Goal: Task Accomplishment & Management: Manage account settings

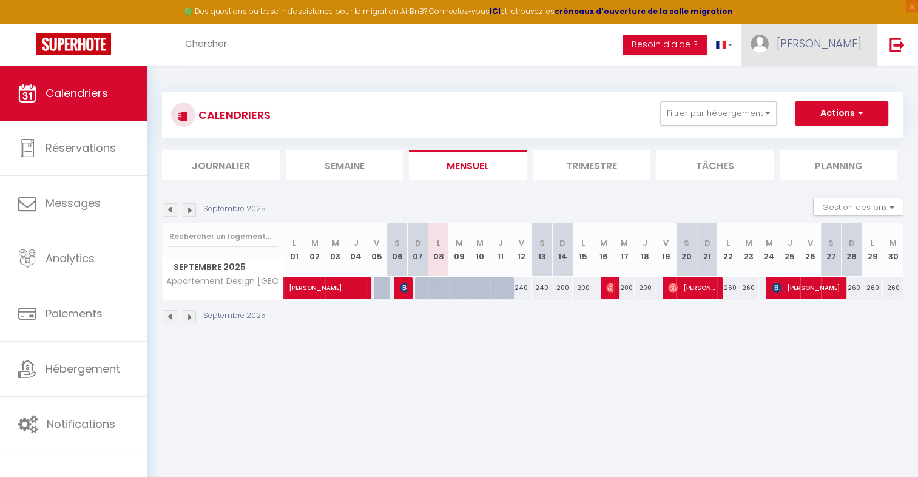
click at [840, 40] on span "[PERSON_NAME]" at bounding box center [819, 43] width 85 height 15
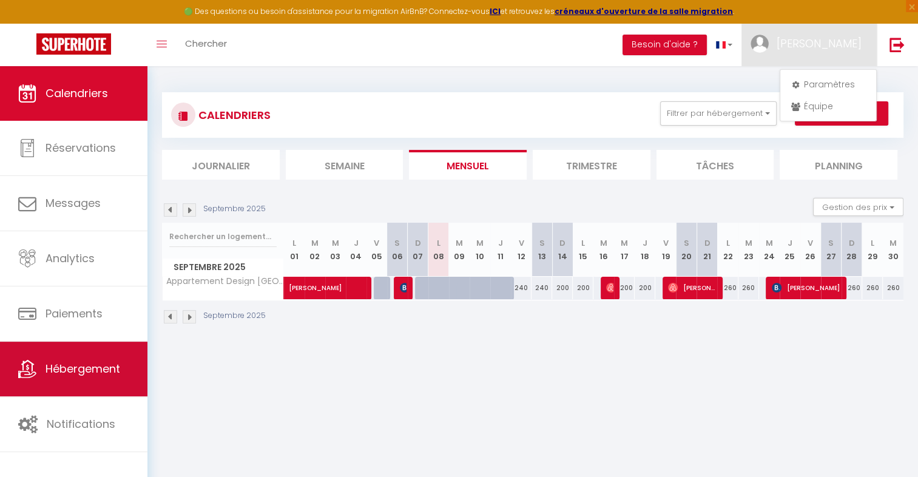
click at [63, 359] on link "Hébergement" at bounding box center [73, 369] width 147 height 55
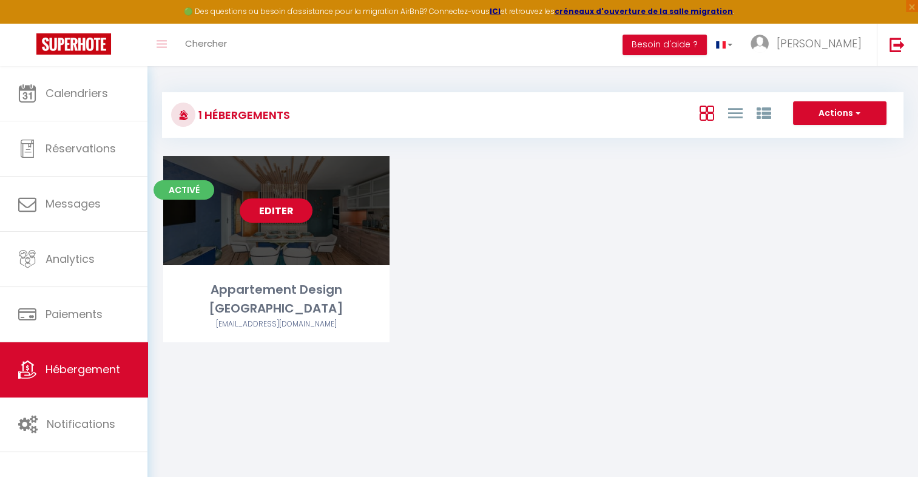
click at [346, 268] on div "Activé Editer Appartement Design [GEOGRAPHIC_DATA] [EMAIL_ADDRESS][DOMAIN_NAME]" at bounding box center [276, 249] width 226 height 186
click at [286, 211] on link "Editer" at bounding box center [276, 210] width 73 height 24
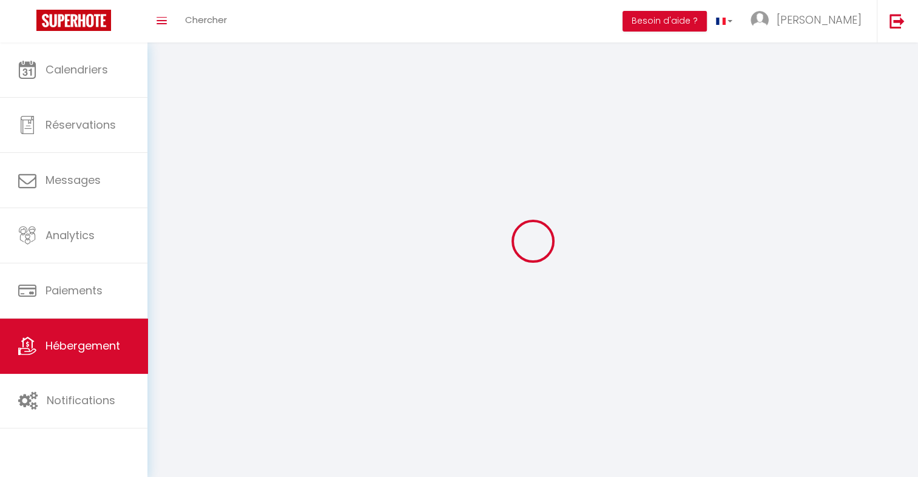
select select "1"
select select "28"
select select
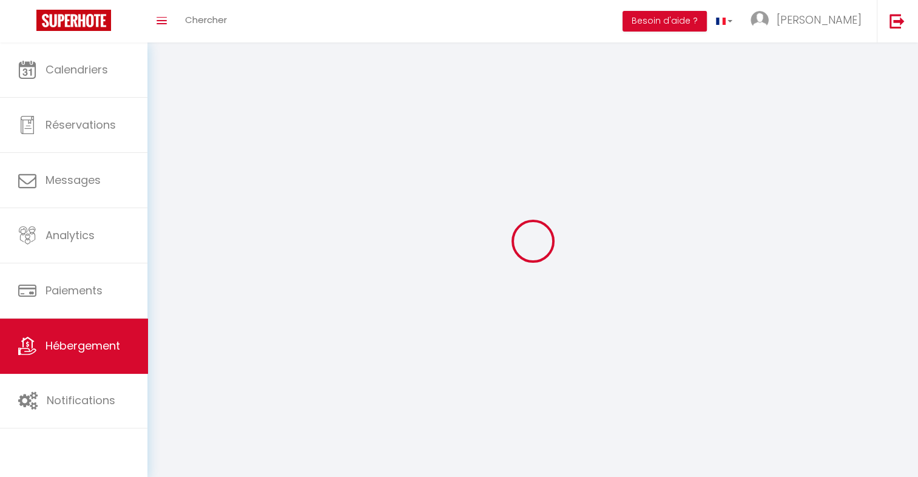
select select
checkbox input "false"
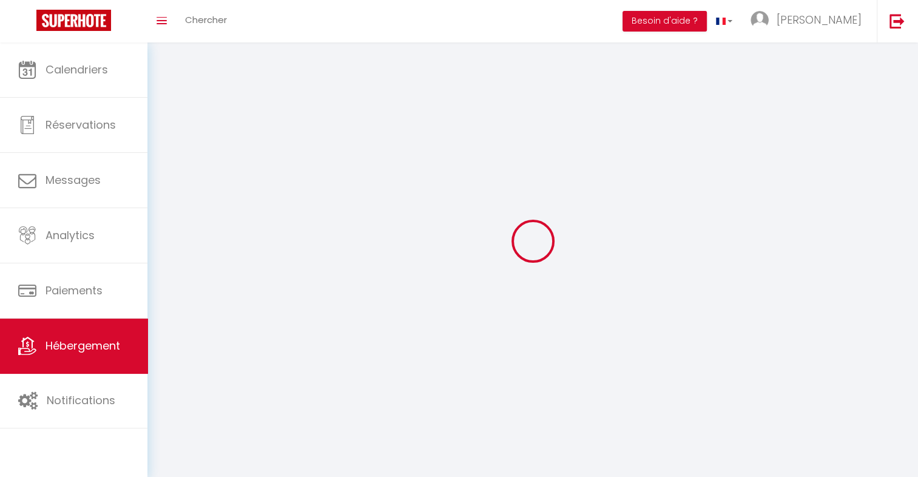
checkbox input "false"
select select
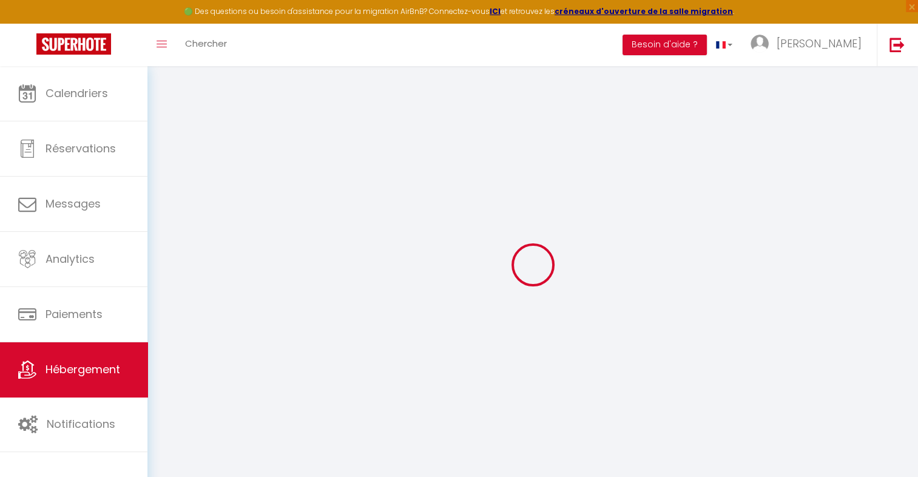
select select
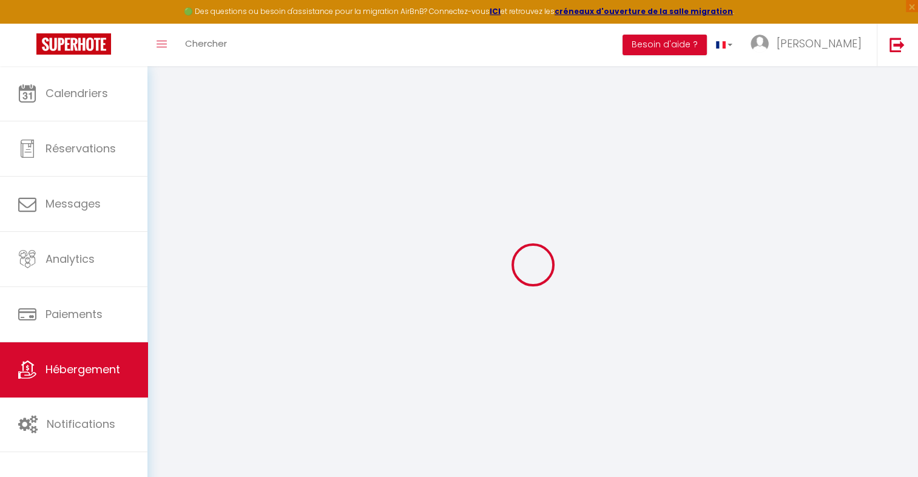
select select
checkbox input "false"
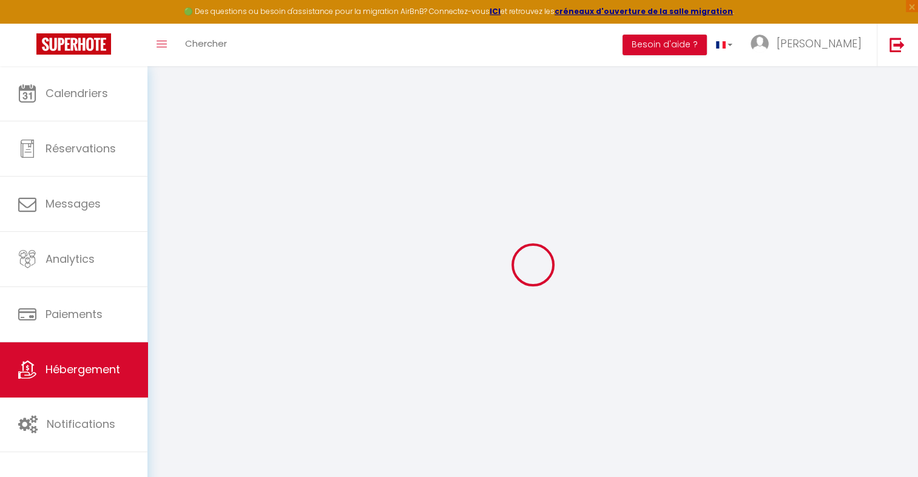
select select
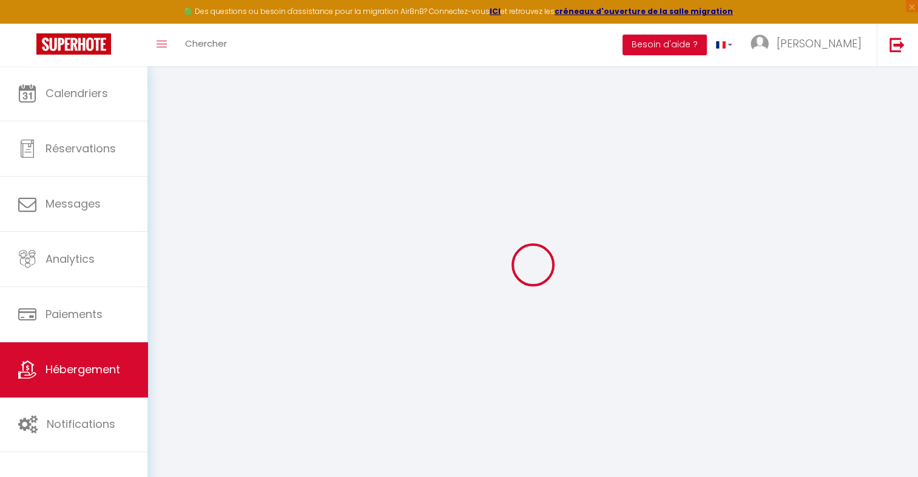
select select
checkbox input "false"
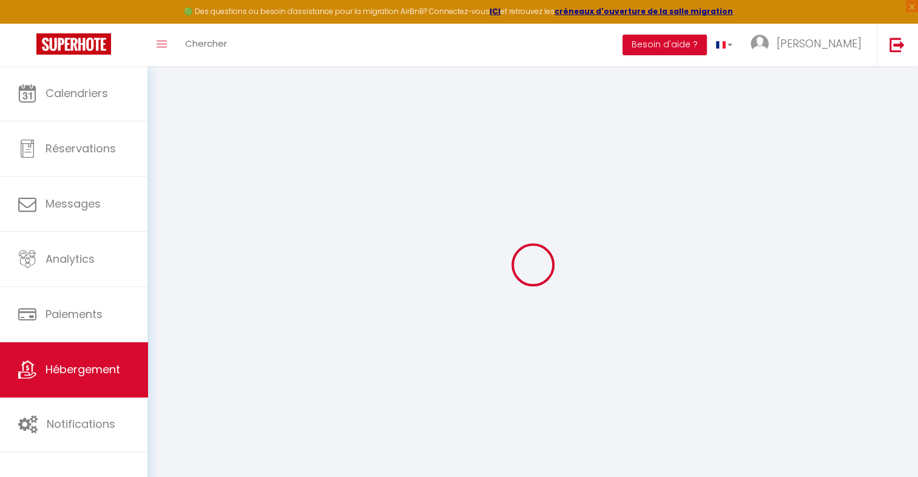
checkbox input "false"
select select
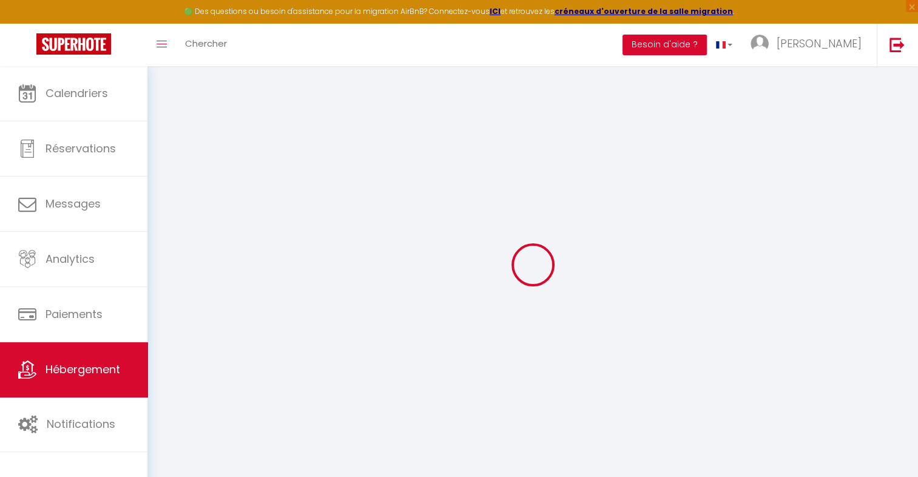
select select
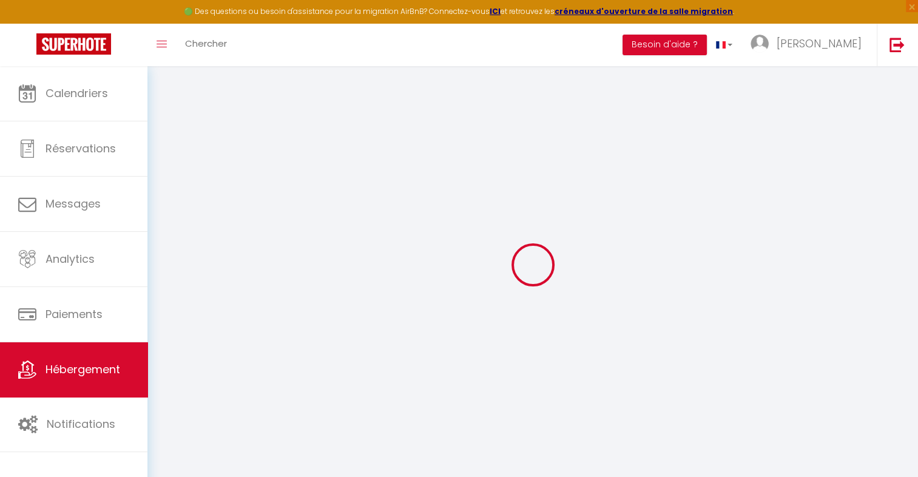
checkbox input "false"
select select
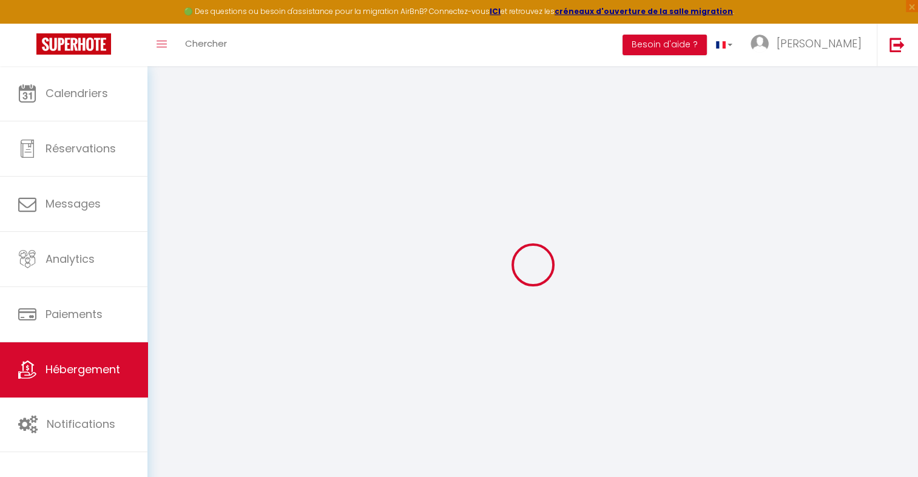
select select
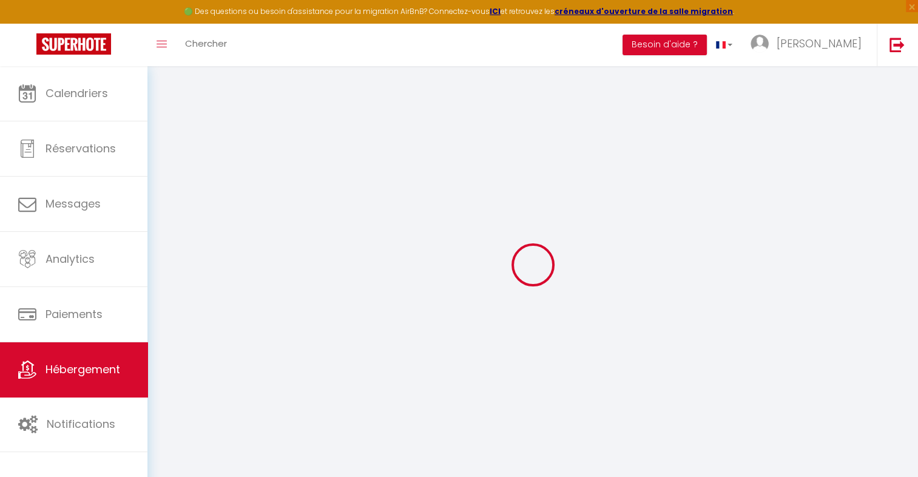
select select
checkbox input "false"
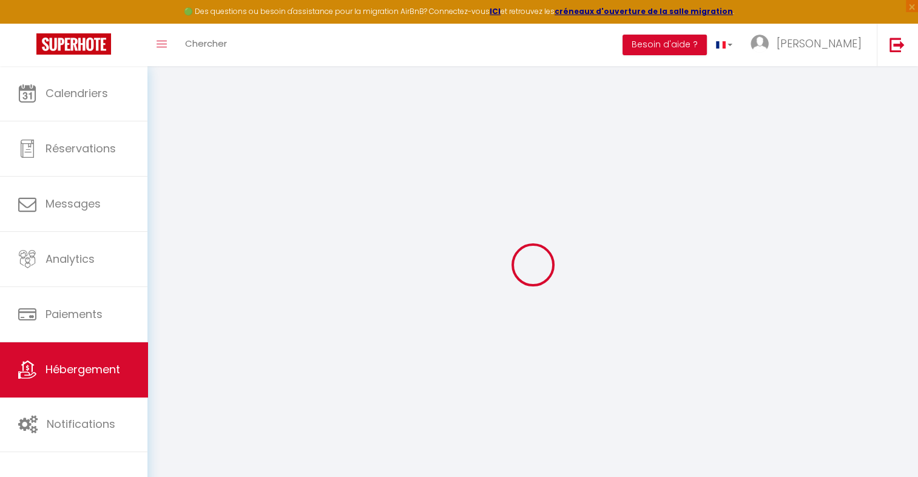
checkbox input "false"
select select
type input "Appartement Design [GEOGRAPHIC_DATA]"
select select "6"
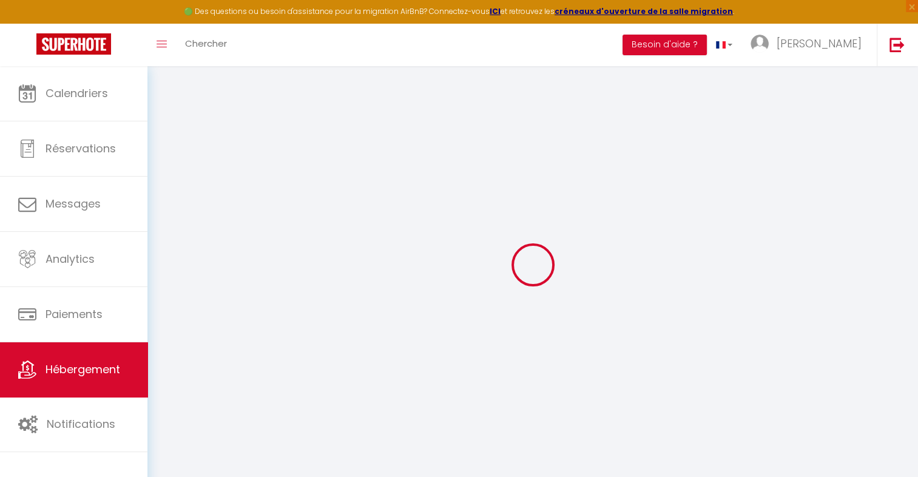
select select "2"
type input "1000"
type input "500"
select select
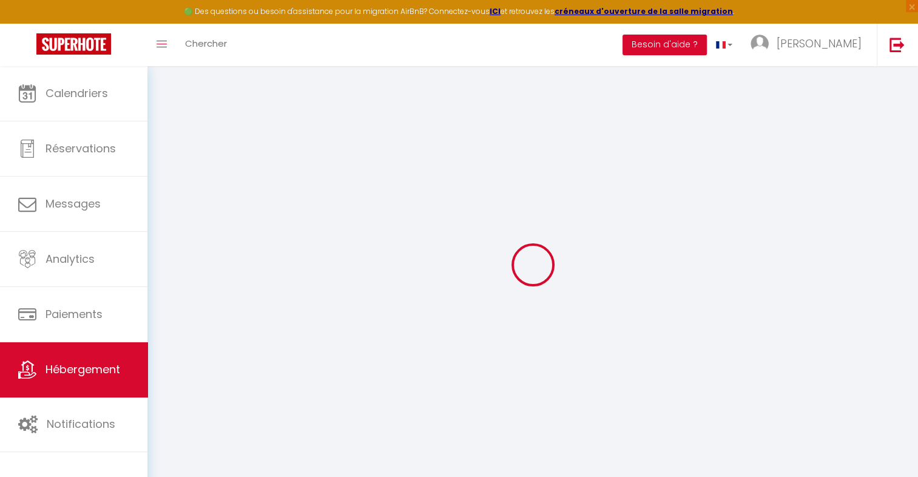
select select
type input "[STREET_ADDRESS]"
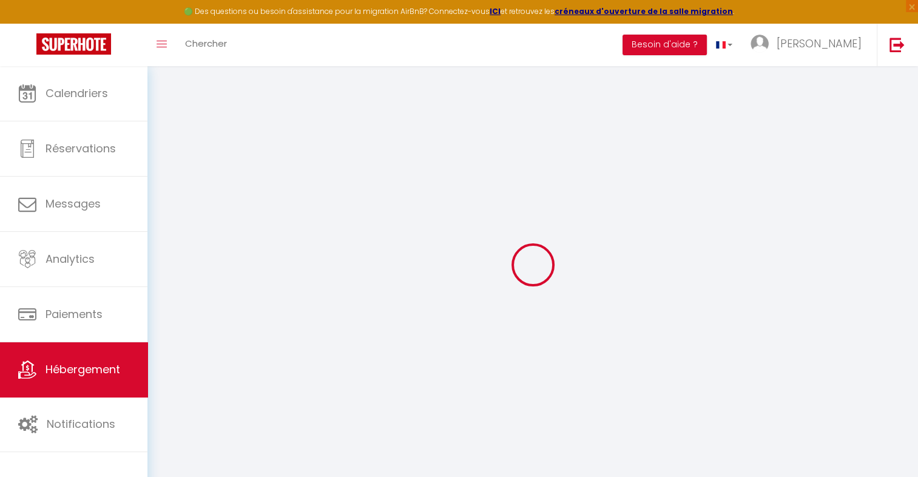
type input "92310"
type input "[GEOGRAPHIC_DATA]"
type input "[EMAIL_ADDRESS][DOMAIN_NAME]"
select select "15564"
checkbox input "false"
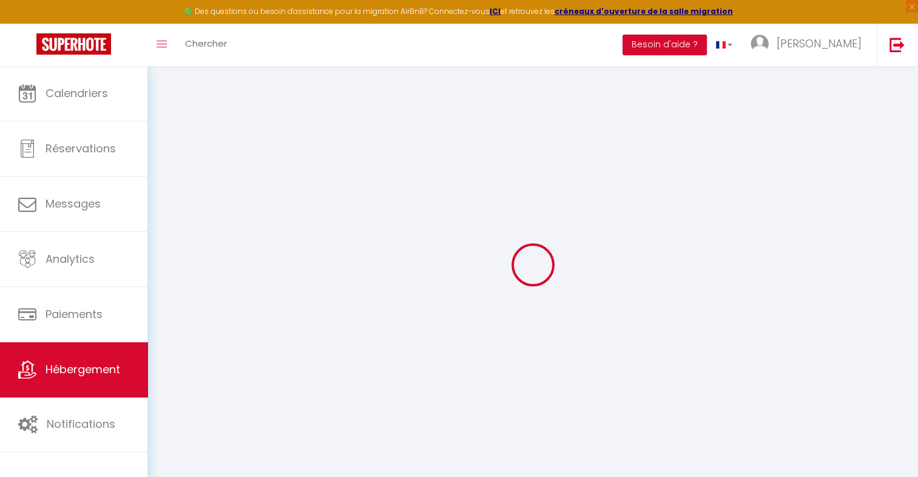
checkbox input "false"
type input "0"
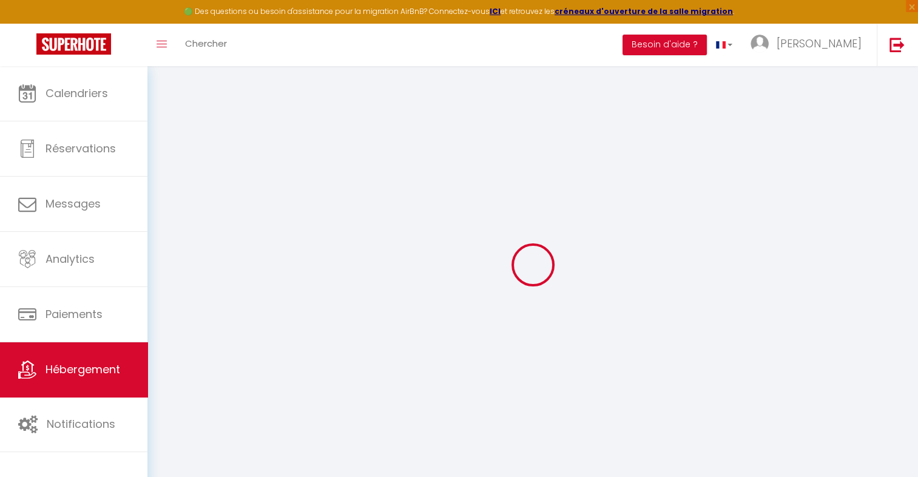
type input "0"
select select
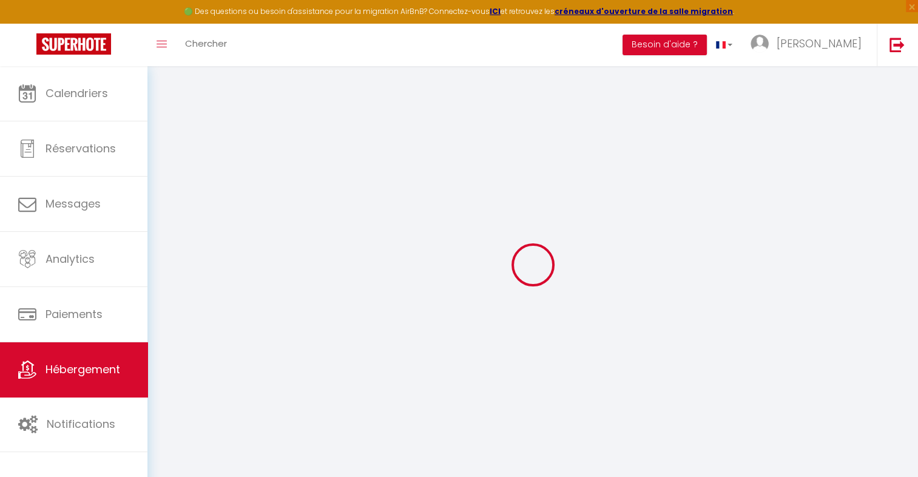
select select
checkbox input "false"
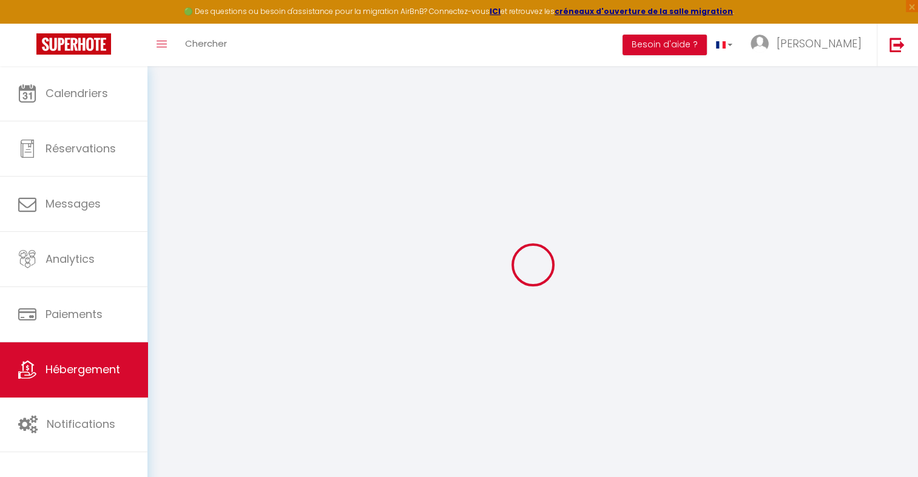
checkbox input "false"
select select "9060-1473820468541734084"
checkbox input "false"
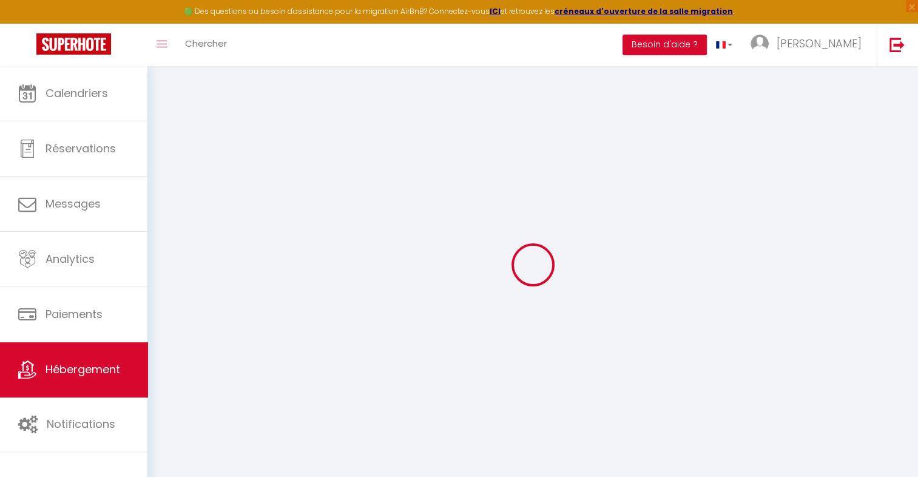
checkbox input "false"
select select "365"
select select "EUR"
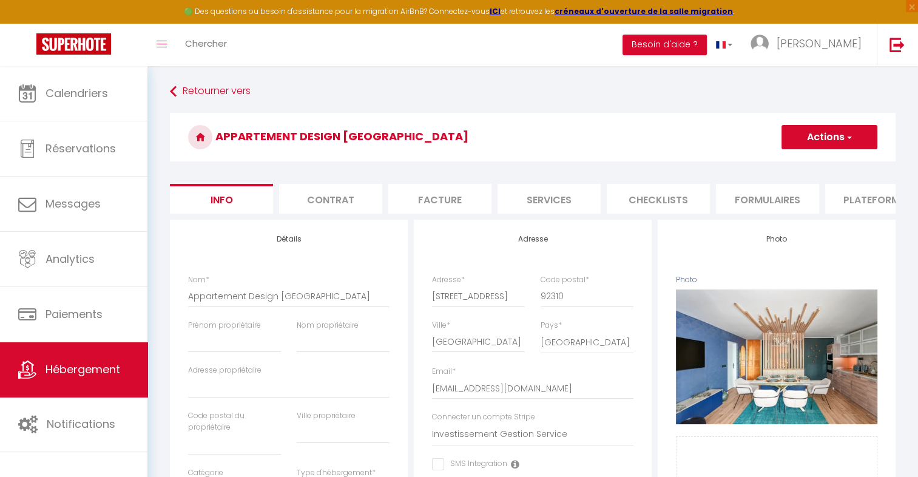
click at [858, 201] on li "Plateformes" at bounding box center [876, 199] width 103 height 30
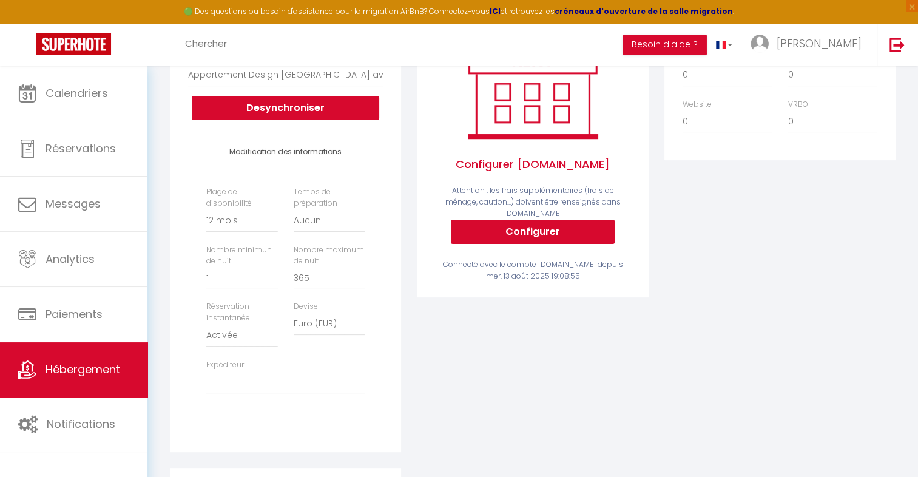
scroll to position [203, 0]
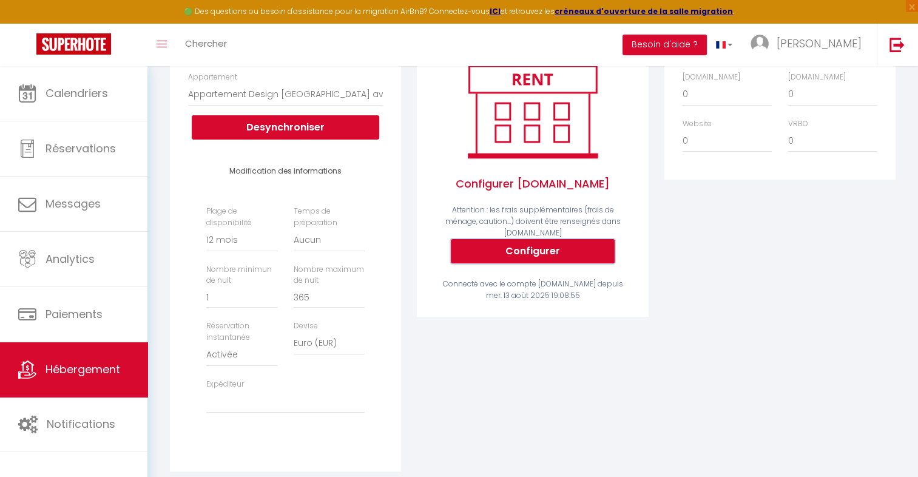
click at [533, 245] on button "Configurer" at bounding box center [533, 251] width 164 height 24
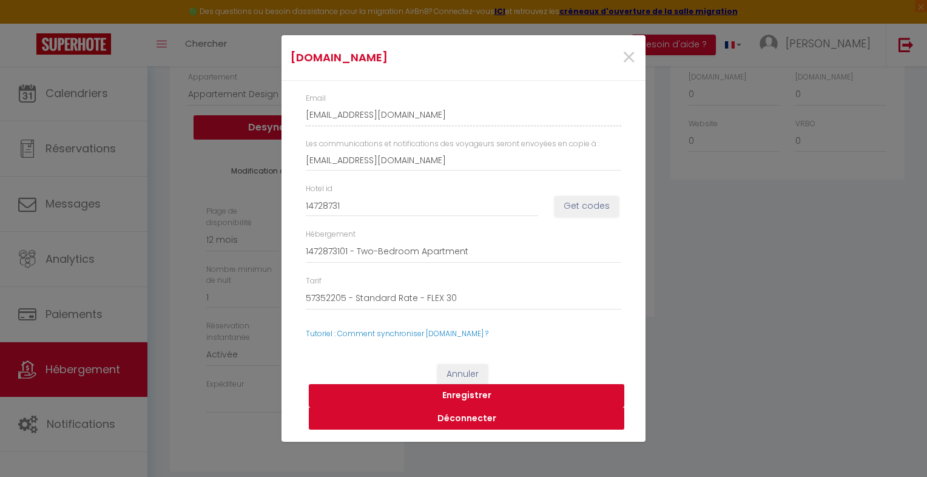
click at [470, 421] on button "Déconnecter" at bounding box center [467, 418] width 316 height 23
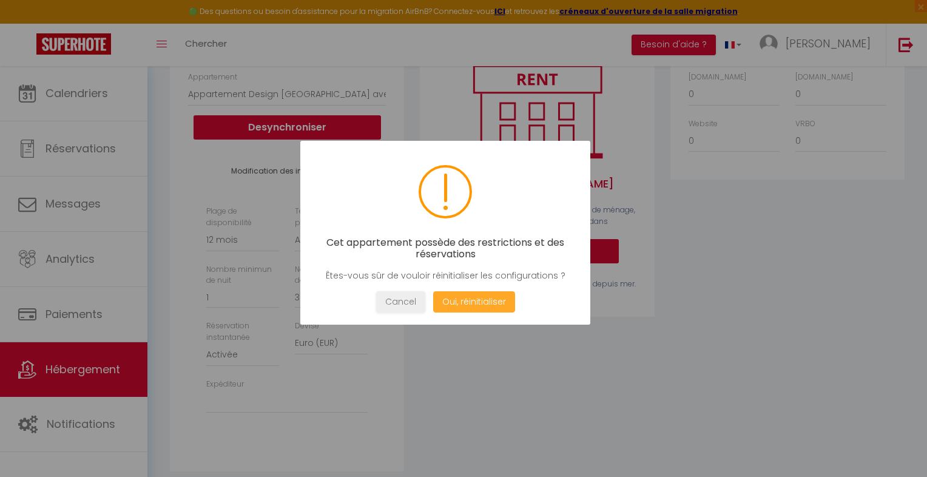
click at [487, 311] on button "Oui, réinitialiser" at bounding box center [474, 301] width 82 height 21
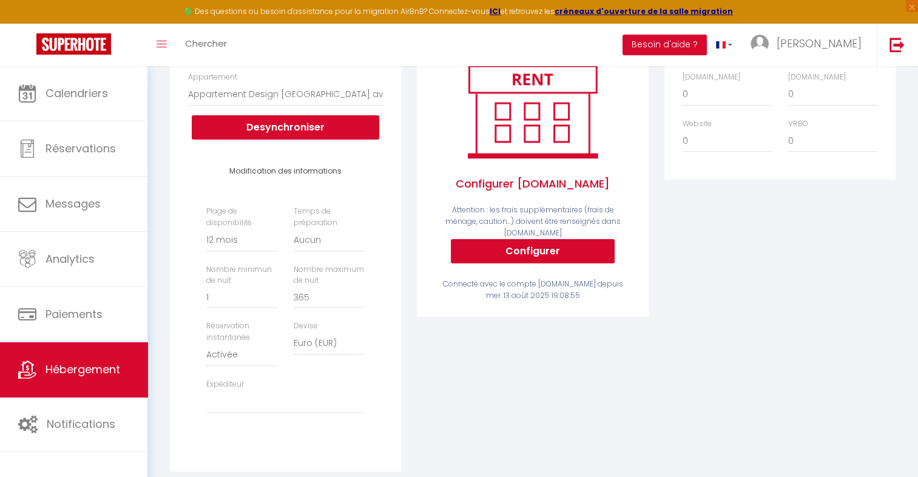
select select
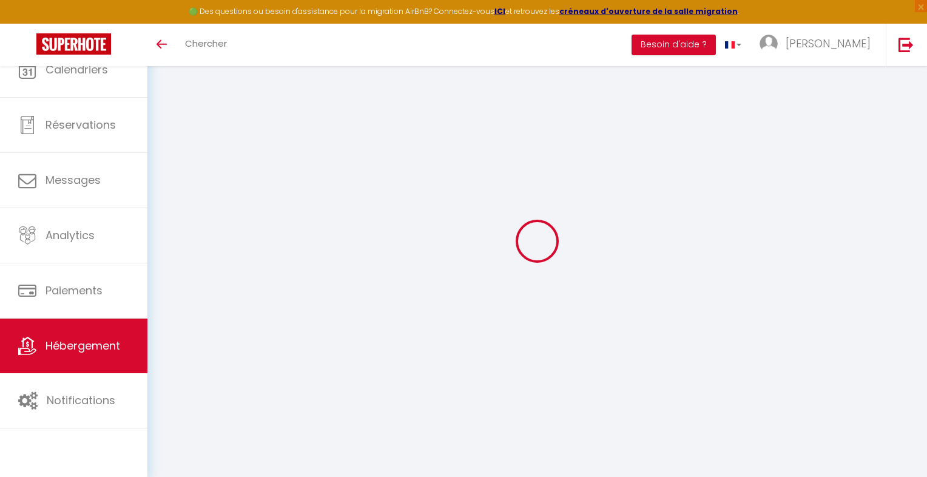
select select "9060-1473820468541734084"
select select "365"
select select "EUR"
select select
